Goal: Task Accomplishment & Management: Complete application form

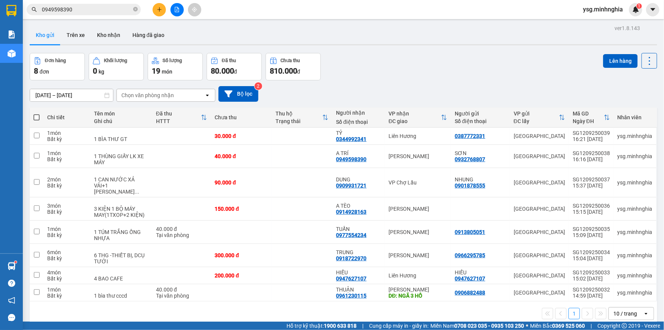
click at [153, 11] on button at bounding box center [159, 9] width 13 height 13
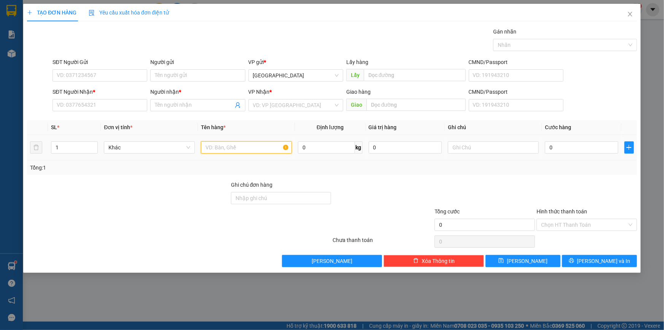
click at [221, 150] on input "text" at bounding box center [246, 147] width 91 height 12
click at [129, 106] on input "SĐT Người Nhận *" at bounding box center [100, 105] width 95 height 12
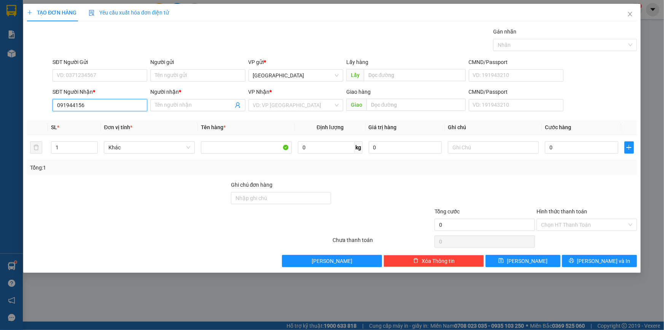
type input "0919441567"
click at [108, 117] on div "0919441567 - BẢY" at bounding box center [100, 120] width 86 height 8
type input "BẢY"
type input "0919441567"
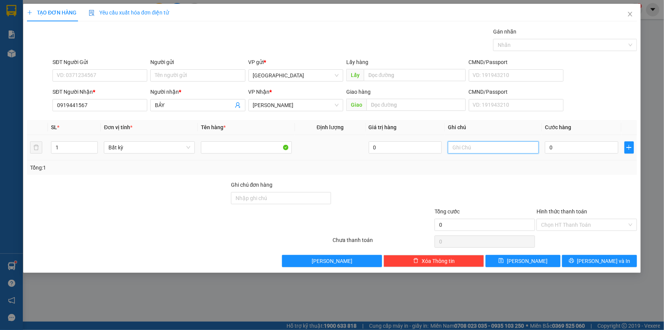
click at [506, 145] on input "text" at bounding box center [493, 147] width 91 height 12
type input "1 HG PT"
click at [565, 148] on input "0" at bounding box center [581, 147] width 73 height 12
type input "3"
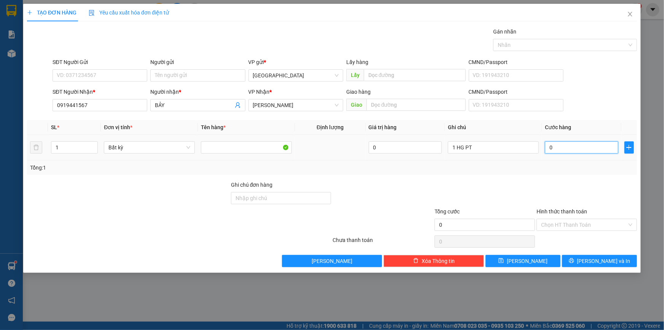
type input "3"
type input "30"
type input "30.000"
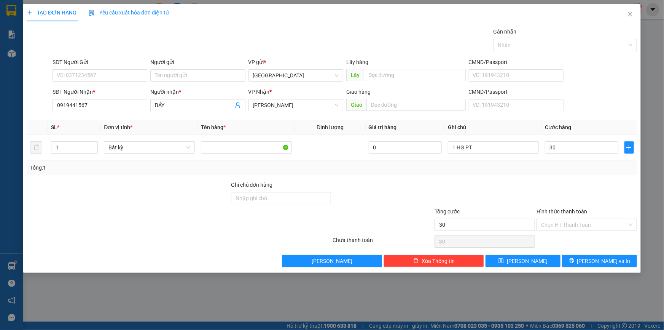
type input "30.000"
click at [123, 68] on div "SĐT Người Gửi" at bounding box center [100, 63] width 95 height 11
click at [115, 80] on input "SĐT Người Gửi" at bounding box center [100, 75] width 95 height 12
click at [110, 88] on div "0378020990" at bounding box center [100, 90] width 86 height 8
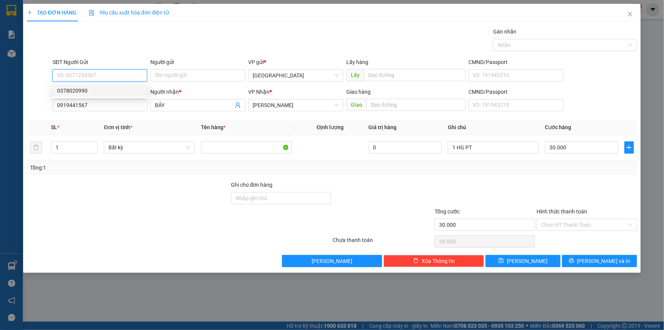
type input "0378020990"
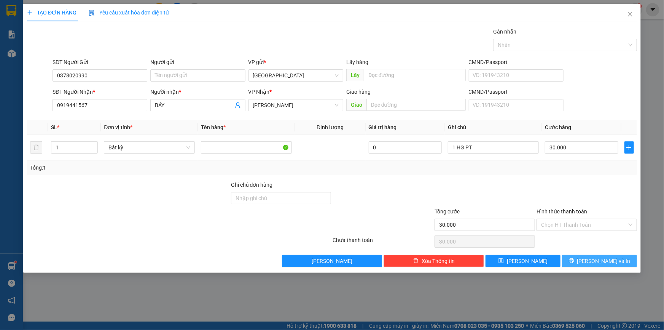
click at [616, 259] on button "[PERSON_NAME] và In" at bounding box center [599, 261] width 75 height 12
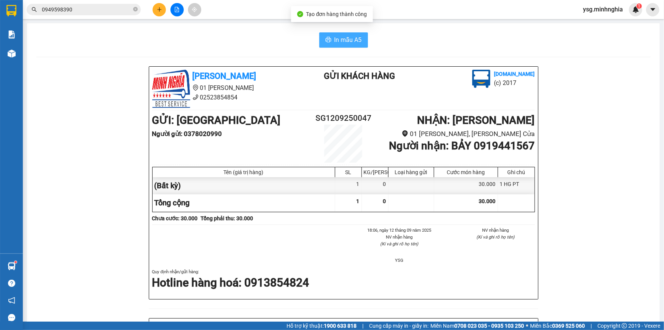
click at [330, 41] on button "In mẫu A5" at bounding box center [343, 39] width 49 height 15
